Goal: Transaction & Acquisition: Purchase product/service

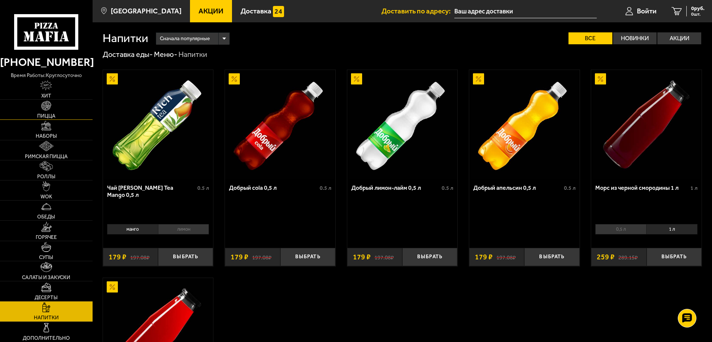
click at [45, 116] on span "Пицца" at bounding box center [46, 115] width 18 height 5
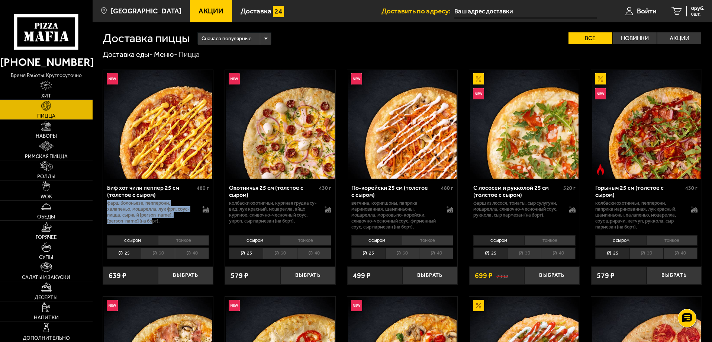
drag, startPoint x: 108, startPoint y: 203, endPoint x: 161, endPoint y: 222, distance: 56.2
click at [161, 222] on p "фарш болоньезе, пепперони, халапеньо, моцарелла, лук фри, соус-пицца, сырный [P…" at bounding box center [151, 212] width 88 height 24
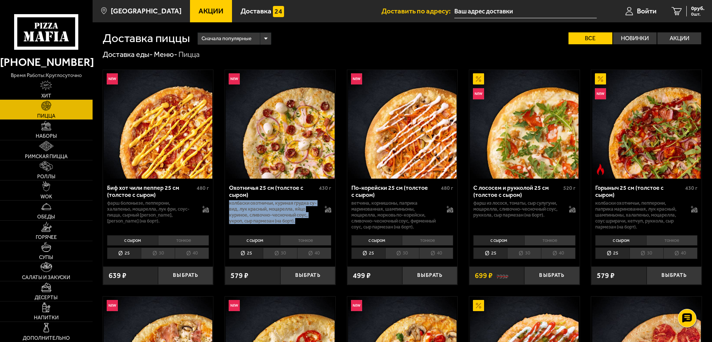
drag, startPoint x: 229, startPoint y: 202, endPoint x: 300, endPoint y: 223, distance: 73.5
click at [300, 223] on p "колбаски охотничьи, куриная грудка су-вид, лук красный, моцарелла, яйцо куриное…" at bounding box center [273, 212] width 88 height 24
click at [268, 203] on p "колбаски охотничьи, куриная грудка су-вид, лук красный, моцарелла, яйцо куриное…" at bounding box center [273, 212] width 88 height 24
